Goal: Transaction & Acquisition: Book appointment/travel/reservation

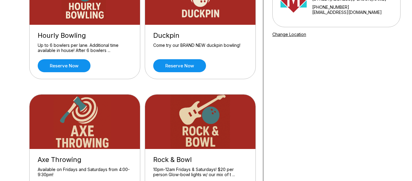
scroll to position [79, 0]
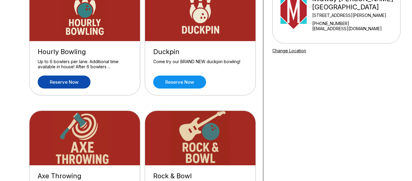
click at [73, 84] on link "Reserve now" at bounding box center [64, 81] width 53 height 13
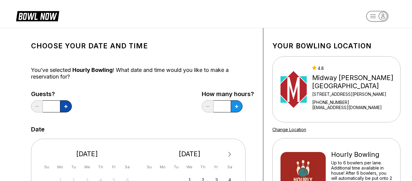
click at [68, 109] on button at bounding box center [66, 106] width 12 height 12
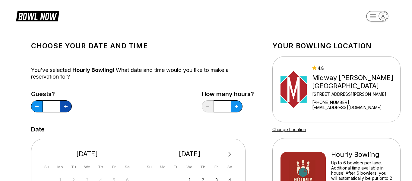
click at [68, 109] on button at bounding box center [66, 106] width 12 height 12
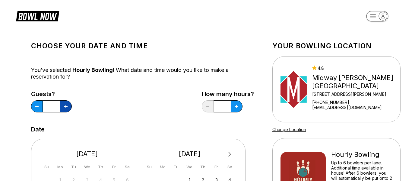
click at [68, 109] on button at bounding box center [66, 106] width 12 height 12
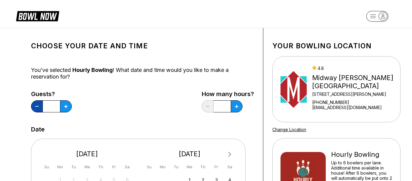
click at [34, 105] on button at bounding box center [37, 106] width 12 height 12
click at [67, 106] on icon at bounding box center [65, 106] width 3 height 3
type input "**"
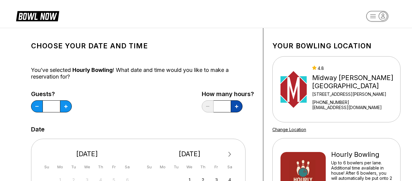
click at [242, 104] on button at bounding box center [237, 106] width 12 height 12
type input "*"
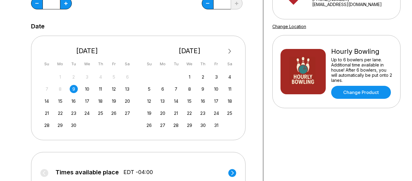
scroll to position [105, 0]
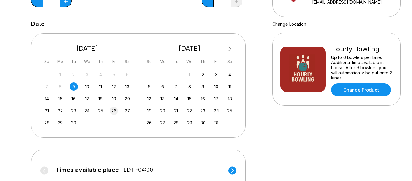
click at [114, 109] on div "26" at bounding box center [114, 111] width 8 height 8
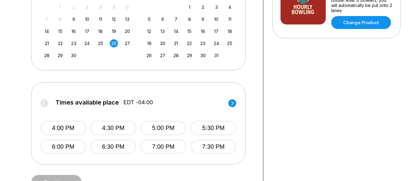
scroll to position [175, 0]
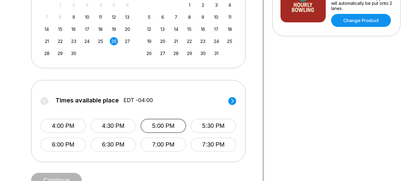
click at [150, 131] on button "5:00 PM" at bounding box center [164, 126] width 46 height 14
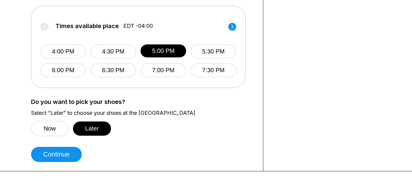
scroll to position [249, 0]
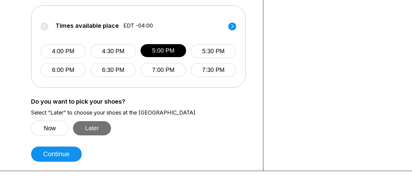
click at [86, 134] on button "Later" at bounding box center [92, 128] width 38 height 14
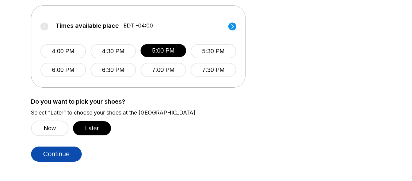
click at [67, 151] on button "Continue" at bounding box center [56, 153] width 51 height 15
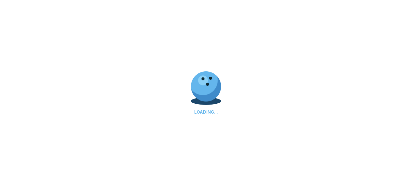
select select "**"
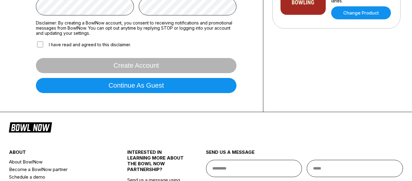
scroll to position [185, 0]
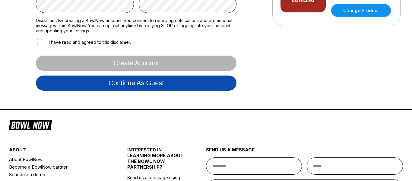
click at [209, 87] on button "Continue as guest" at bounding box center [136, 82] width 201 height 15
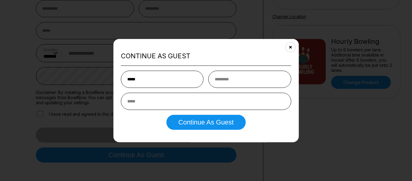
type input "******"
type input "****"
type input "******"
click at [194, 104] on input "email" at bounding box center [206, 101] width 170 height 17
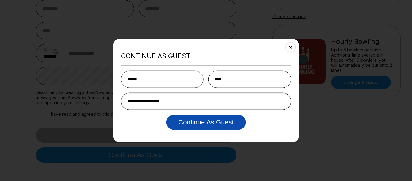
type input "**********"
click at [218, 121] on button "Continue as Guest" at bounding box center [205, 122] width 79 height 15
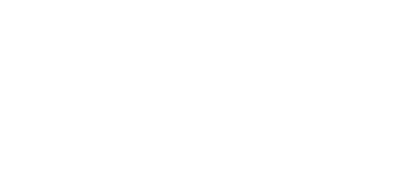
scroll to position [0, 0]
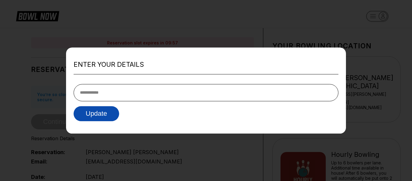
click at [106, 116] on button "Update" at bounding box center [97, 113] width 46 height 15
click at [210, 94] on input "tel" at bounding box center [206, 92] width 265 height 17
click at [278, 8] on div at bounding box center [206, 90] width 412 height 181
click at [91, 94] on input "tel" at bounding box center [206, 92] width 265 height 17
type input "*****"
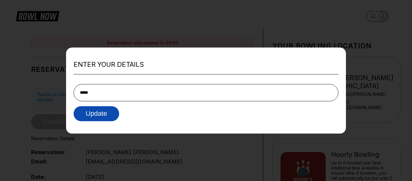
click at [95, 113] on button "Update" at bounding box center [97, 113] width 46 height 15
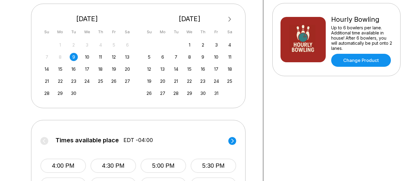
scroll to position [142, 0]
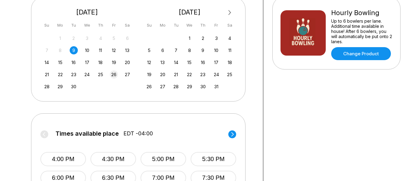
click at [112, 73] on div "26" at bounding box center [114, 74] width 8 height 8
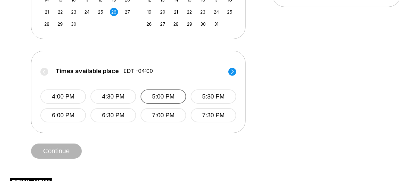
click at [156, 96] on button "5:00 PM" at bounding box center [164, 96] width 46 height 14
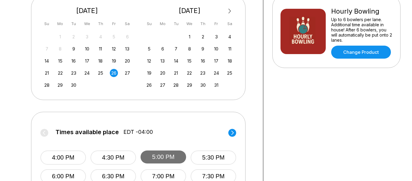
scroll to position [0, 0]
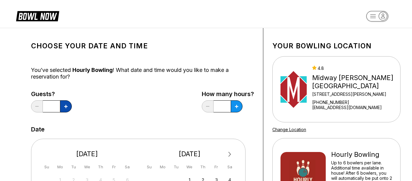
click at [64, 106] on button at bounding box center [66, 106] width 12 height 12
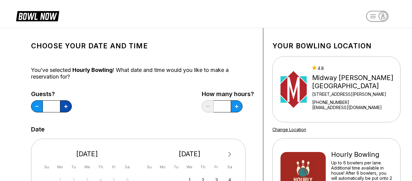
click at [64, 106] on button at bounding box center [66, 106] width 12 height 12
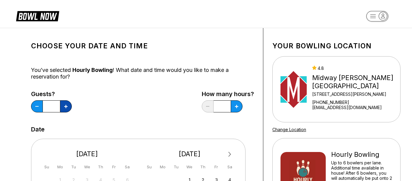
click at [64, 106] on button at bounding box center [66, 106] width 12 height 12
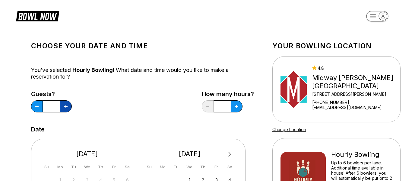
click at [64, 106] on button at bounding box center [66, 106] width 12 height 12
click at [34, 106] on button at bounding box center [37, 106] width 12 height 12
type input "**"
click at [240, 107] on button at bounding box center [237, 106] width 12 height 12
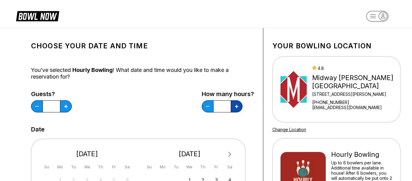
type input "*"
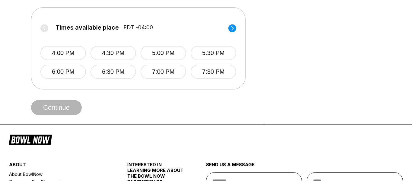
scroll to position [247, 0]
click at [153, 55] on button "5:00 PM" at bounding box center [164, 53] width 46 height 14
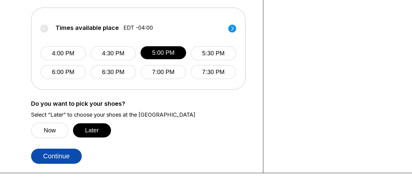
click at [40, 159] on button "Continue" at bounding box center [56, 155] width 51 height 15
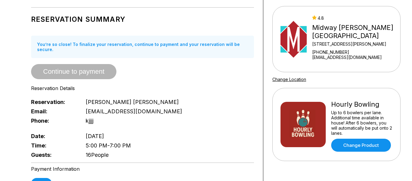
scroll to position [50, 0]
